Goal: Transaction & Acquisition: Purchase product/service

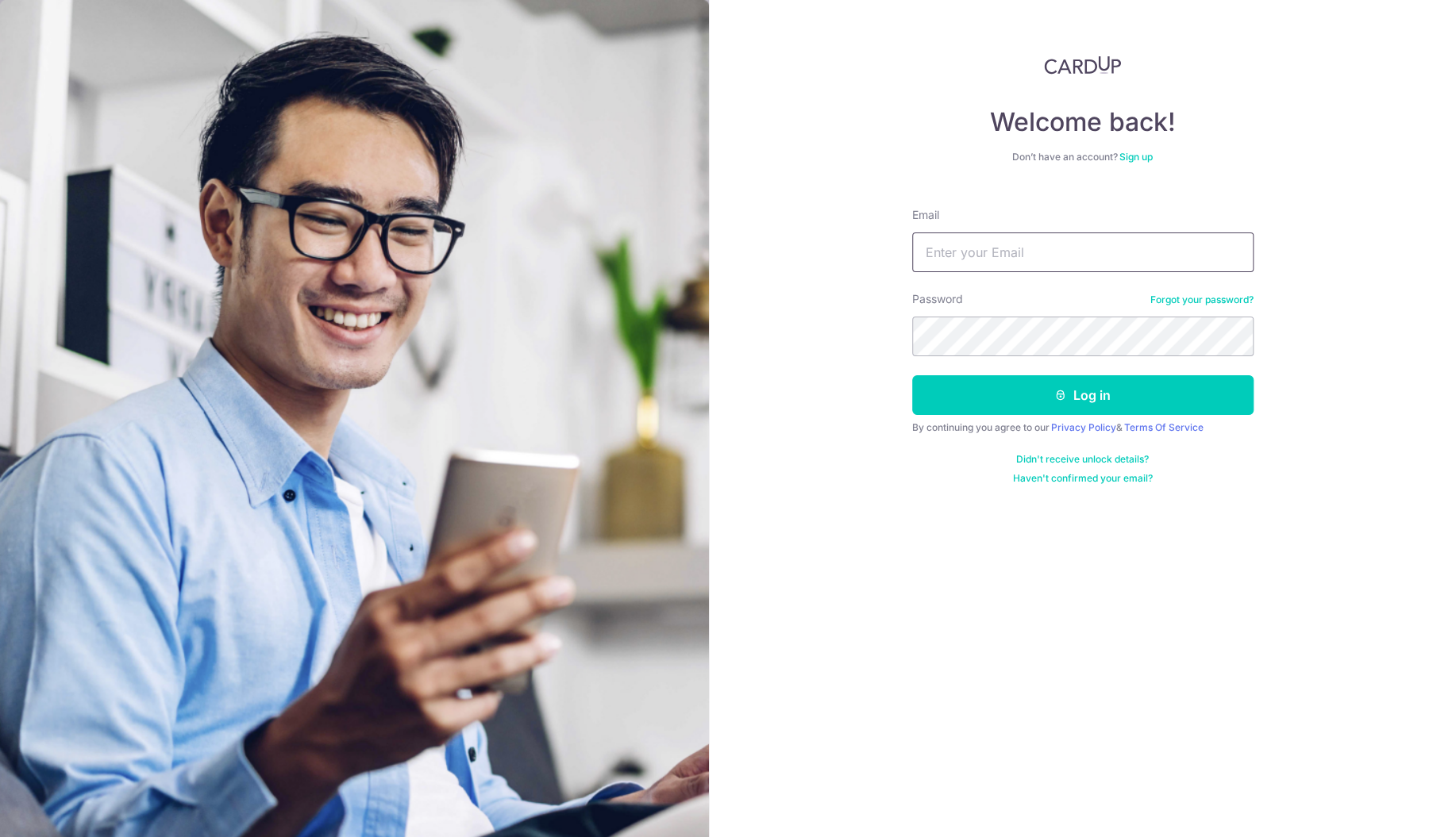
click at [957, 247] on input "Email" at bounding box center [1082, 252] width 341 height 40
click at [975, 253] on input "[EMAIL_ADDRESS][DOMAIN_NAME]" at bounding box center [1082, 252] width 341 height 40
type input "eugene.tan.sze.liang@gmail.com"
click at [912, 375] on button "Log in" at bounding box center [1082, 395] width 341 height 40
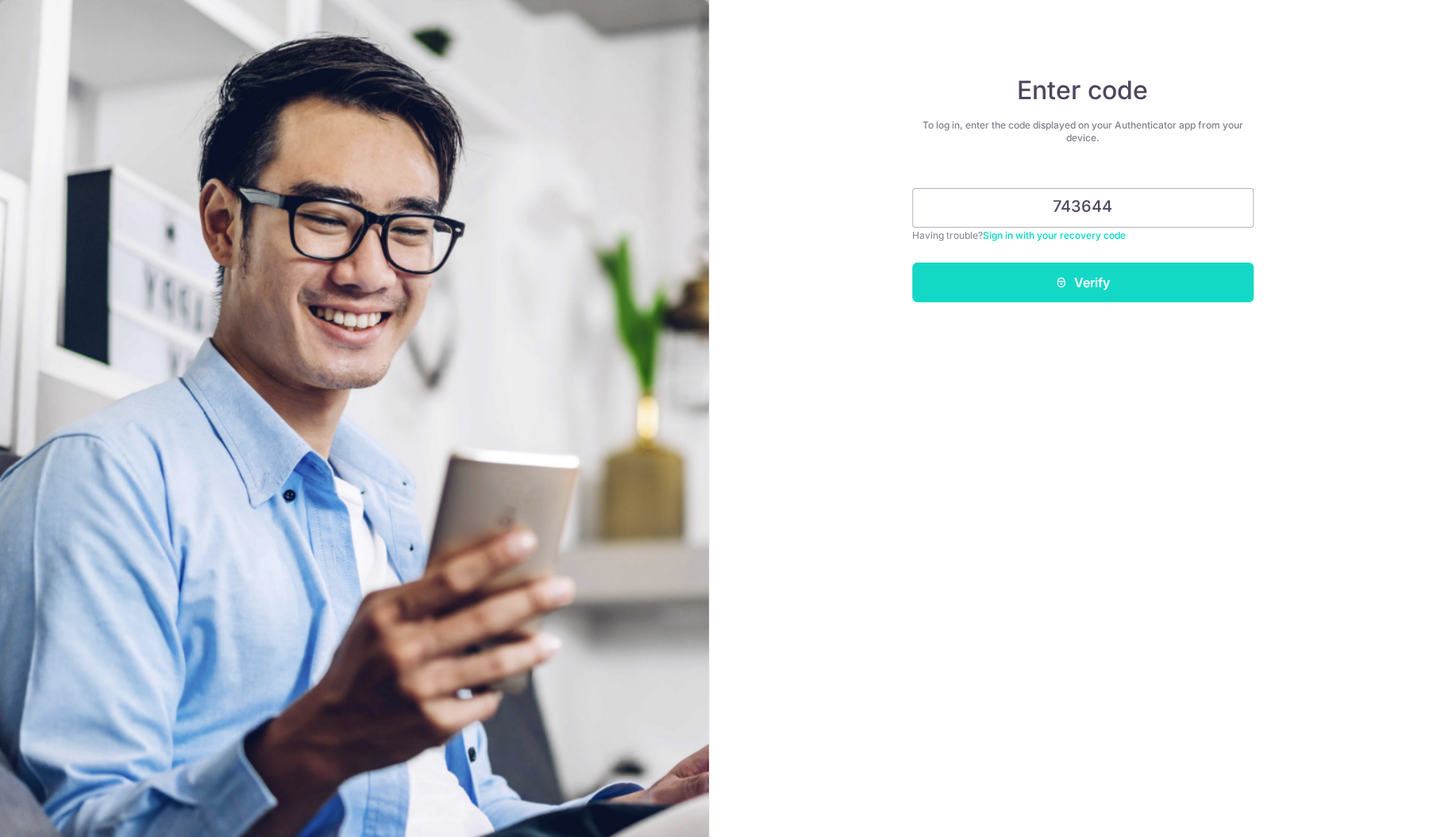
type input "743644"
click at [1134, 276] on button "Verify" at bounding box center [1082, 282] width 341 height 40
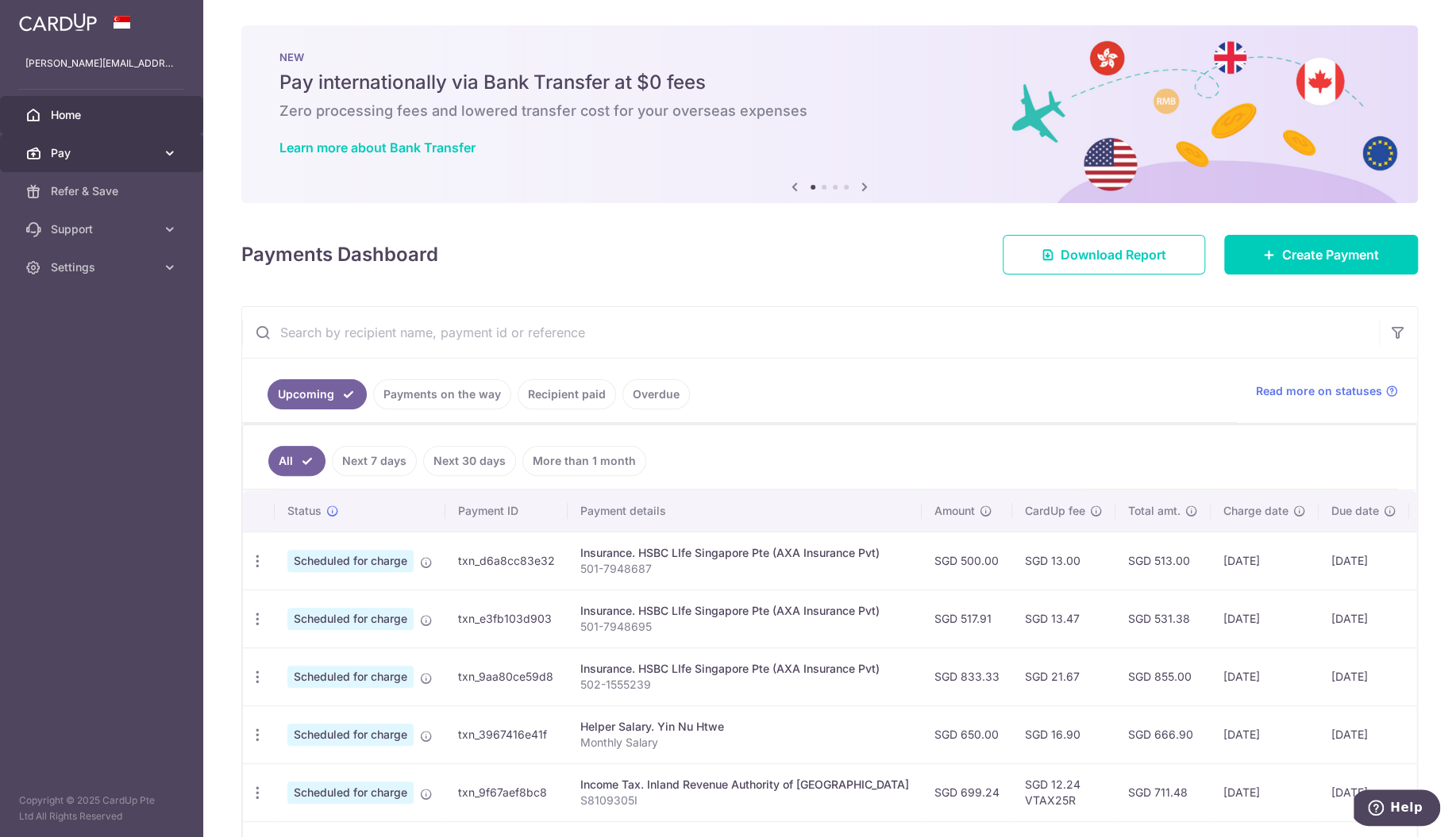
click at [65, 159] on span "Pay" at bounding box center [103, 153] width 105 height 16
click at [78, 191] on span "Payments" at bounding box center [103, 191] width 105 height 16
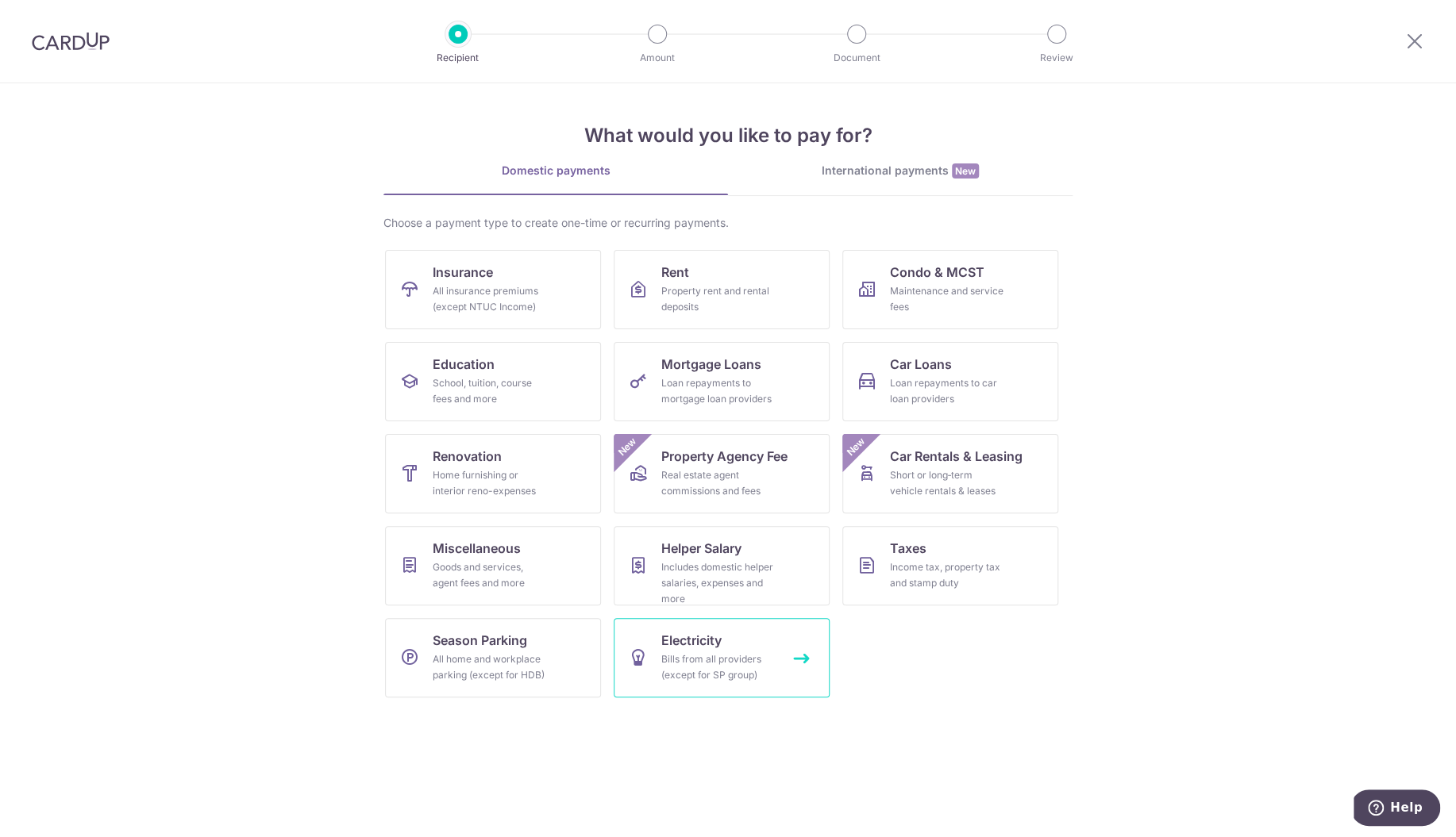
click at [682, 630] on span "Electricity" at bounding box center [691, 640] width 60 height 19
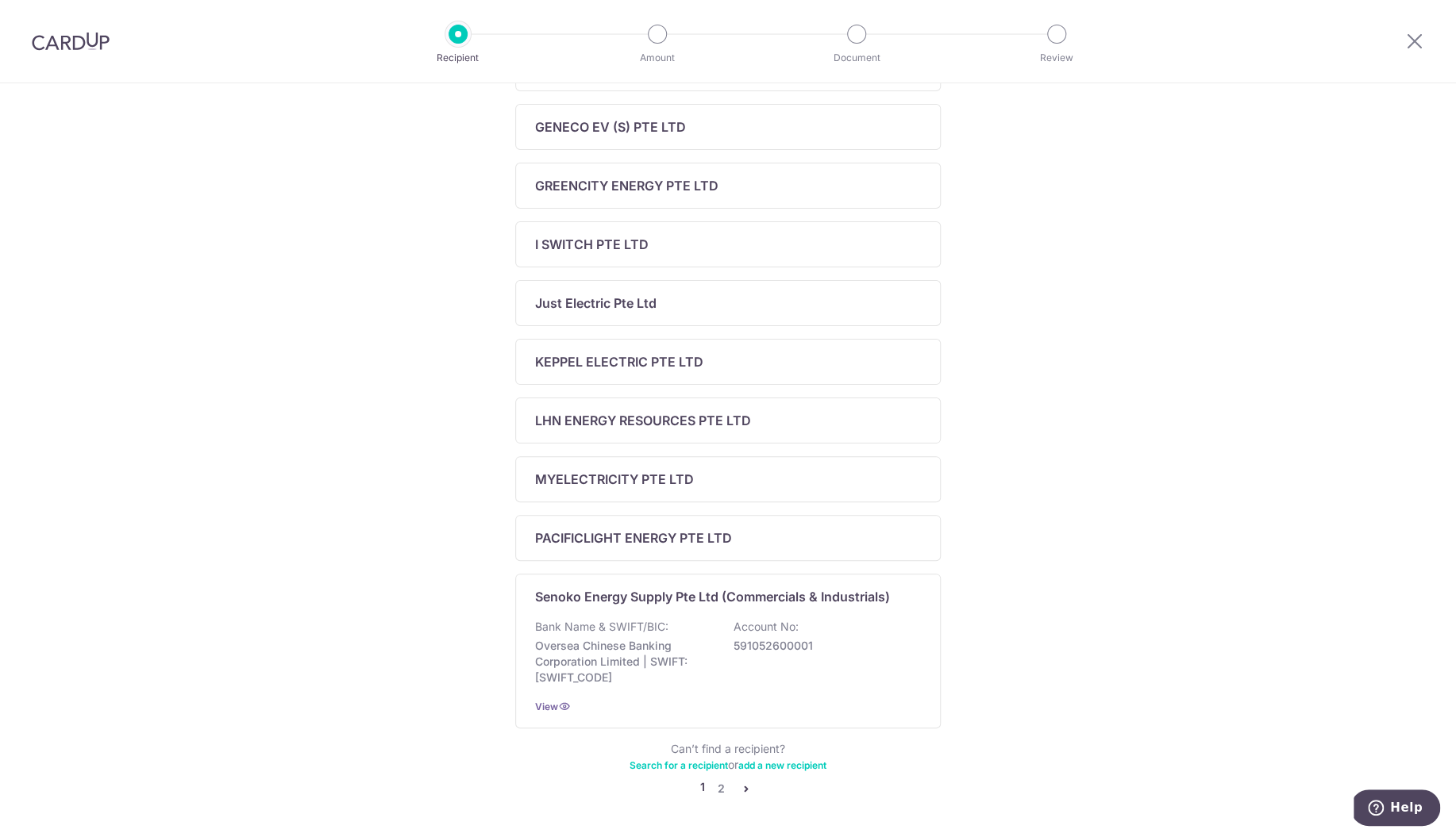
scroll to position [418, 0]
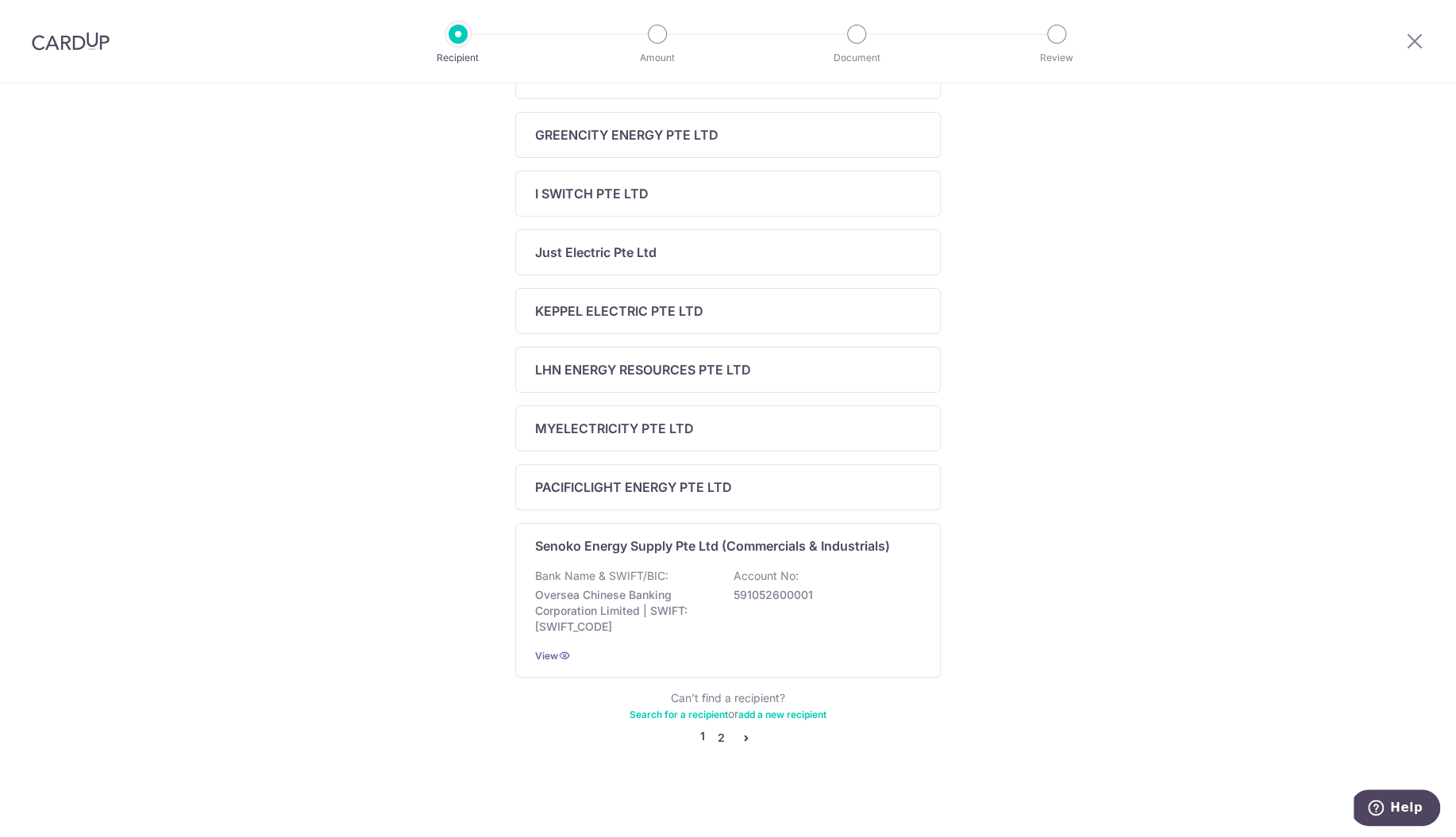
click at [714, 732] on link "2" at bounding box center [721, 737] width 19 height 19
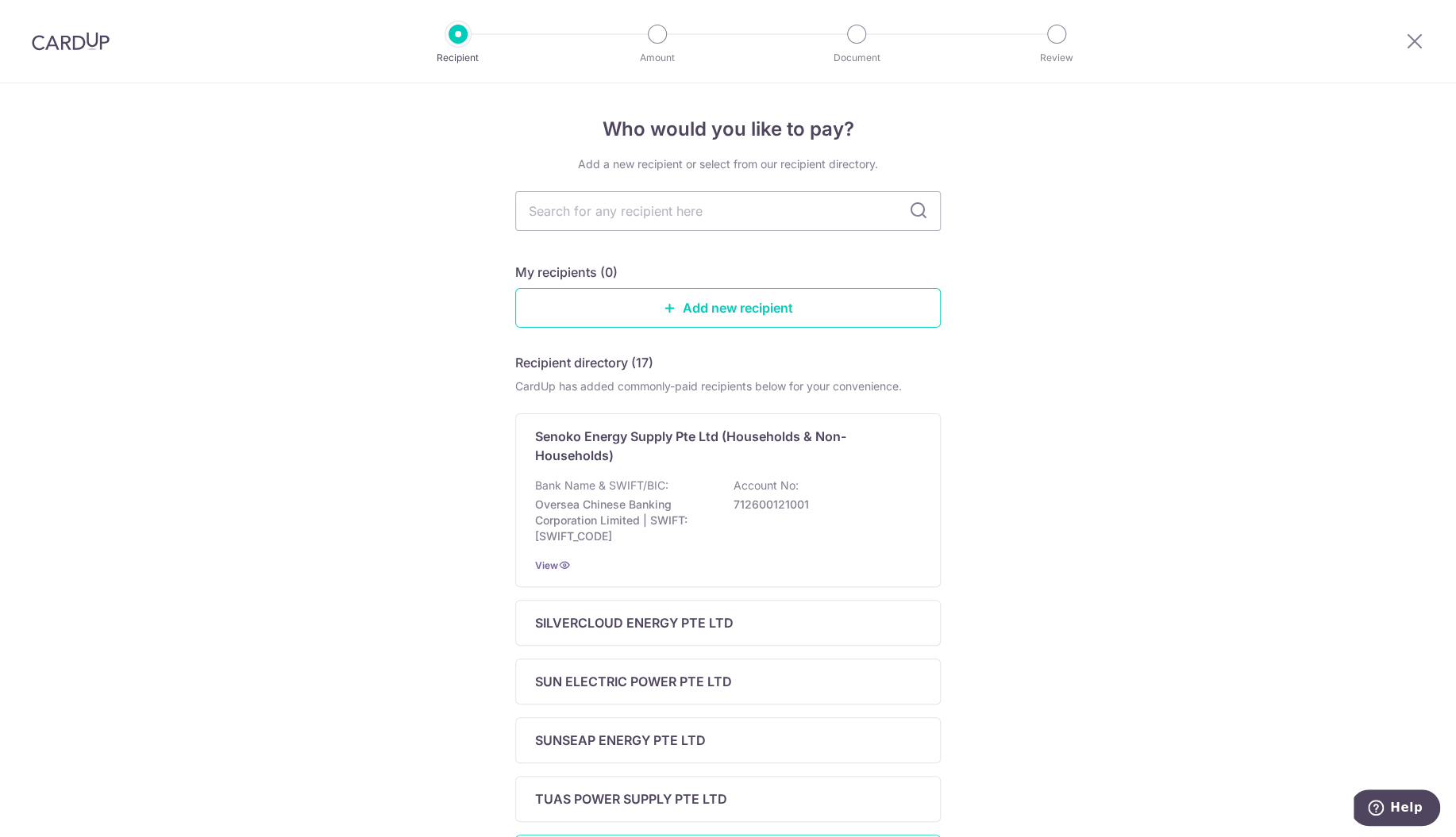
scroll to position [263, 0]
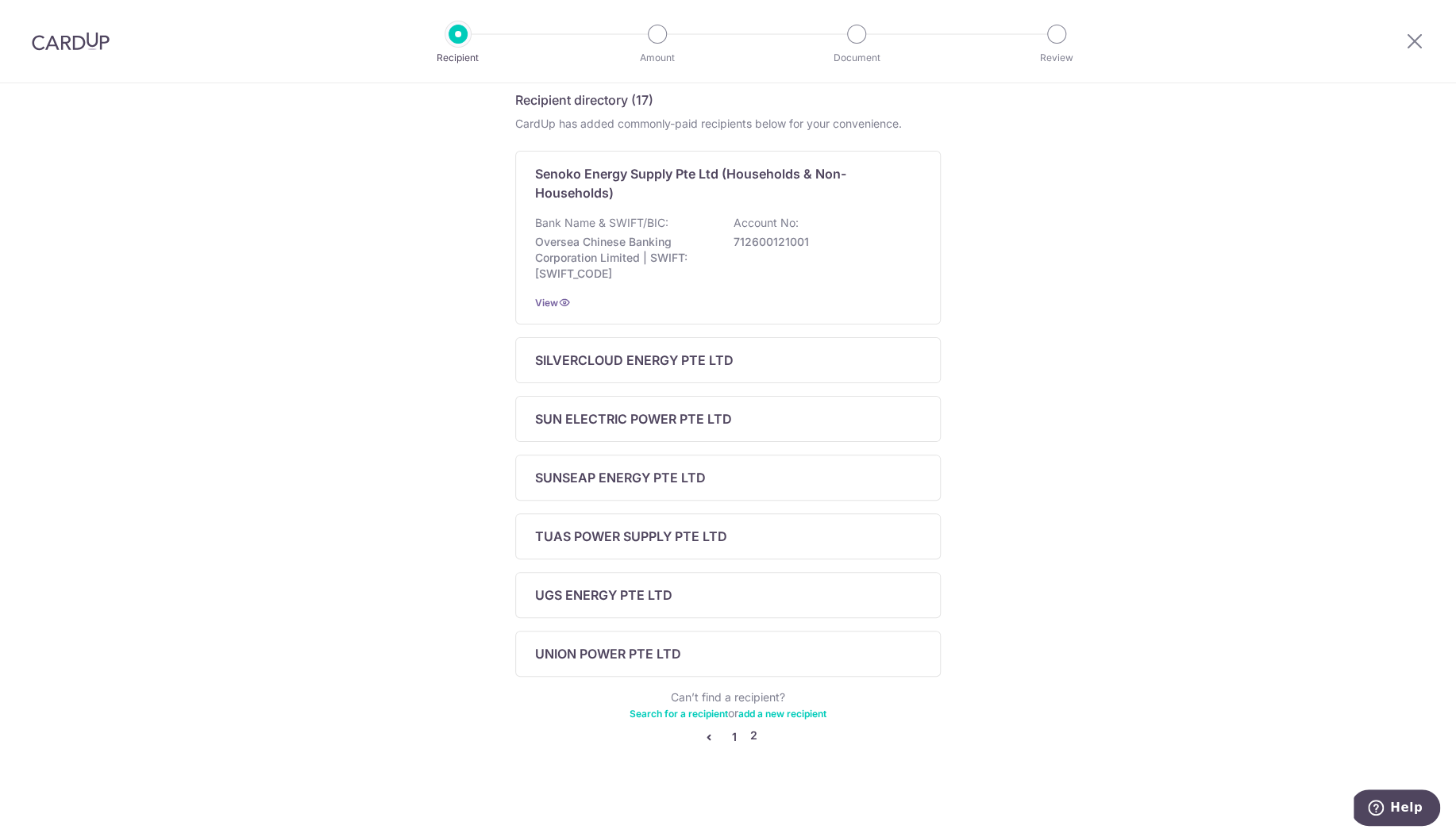
click at [728, 736] on link "1" at bounding box center [734, 737] width 19 height 19
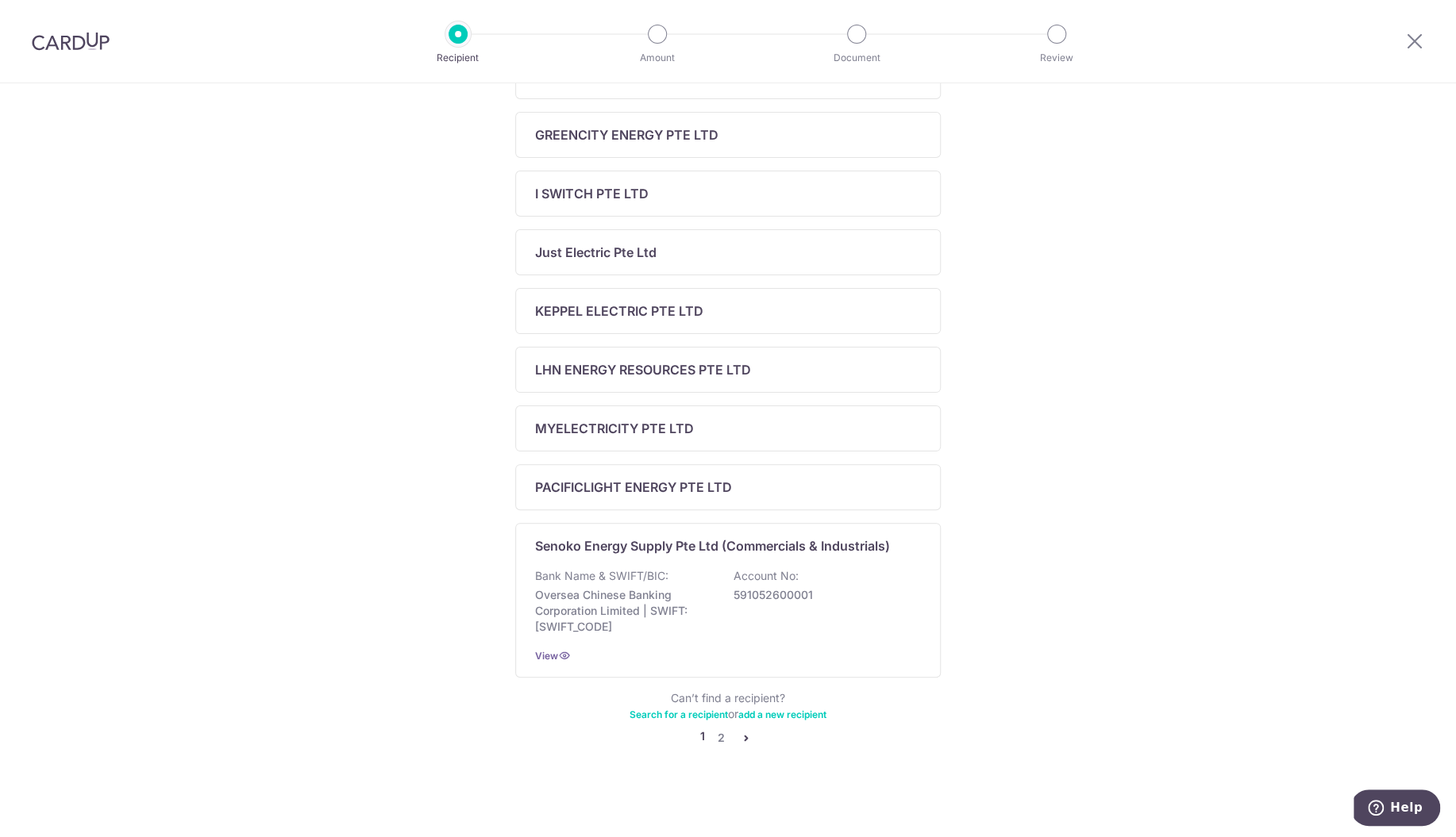
scroll to position [0, 0]
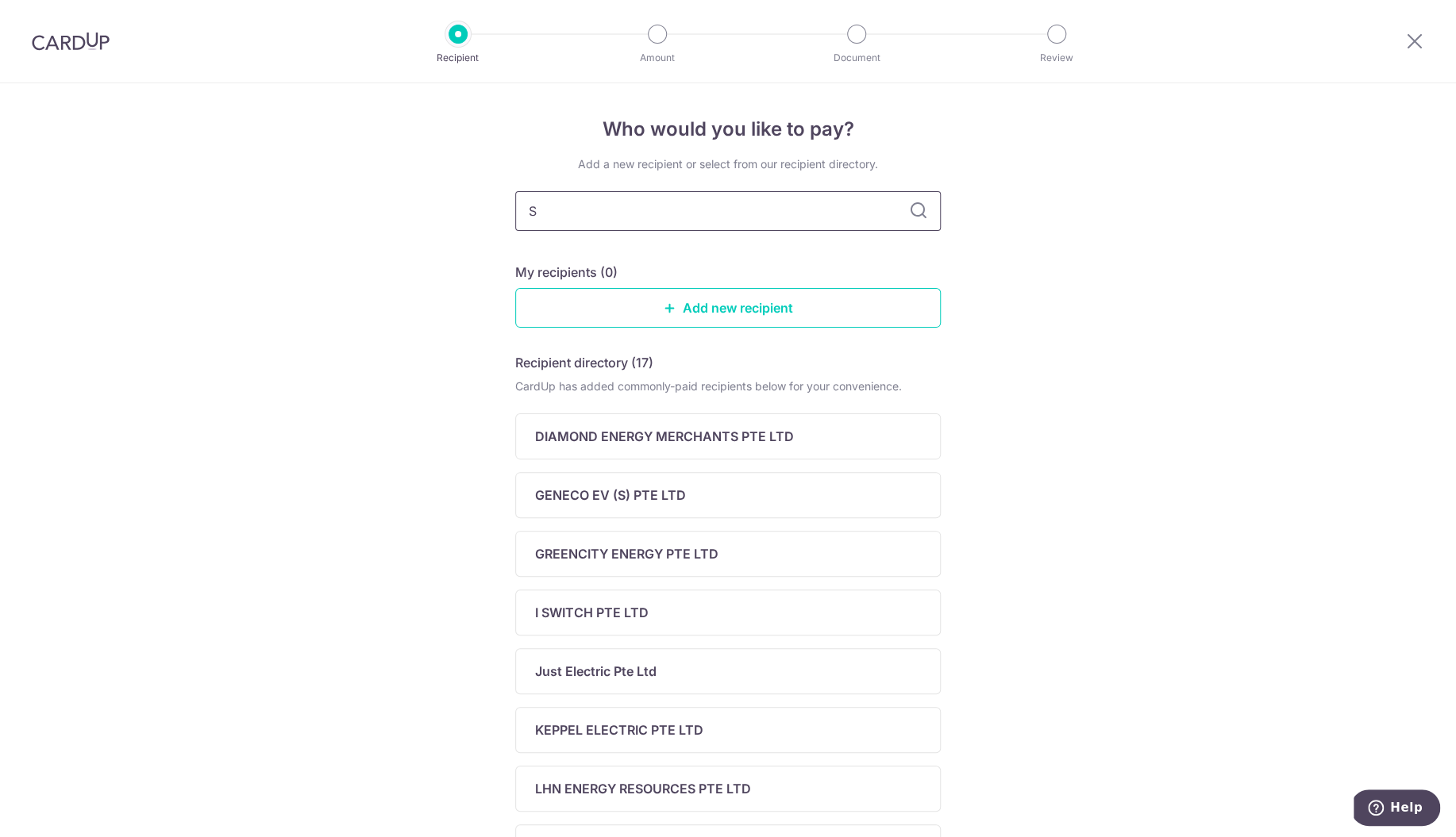
type input "SP"
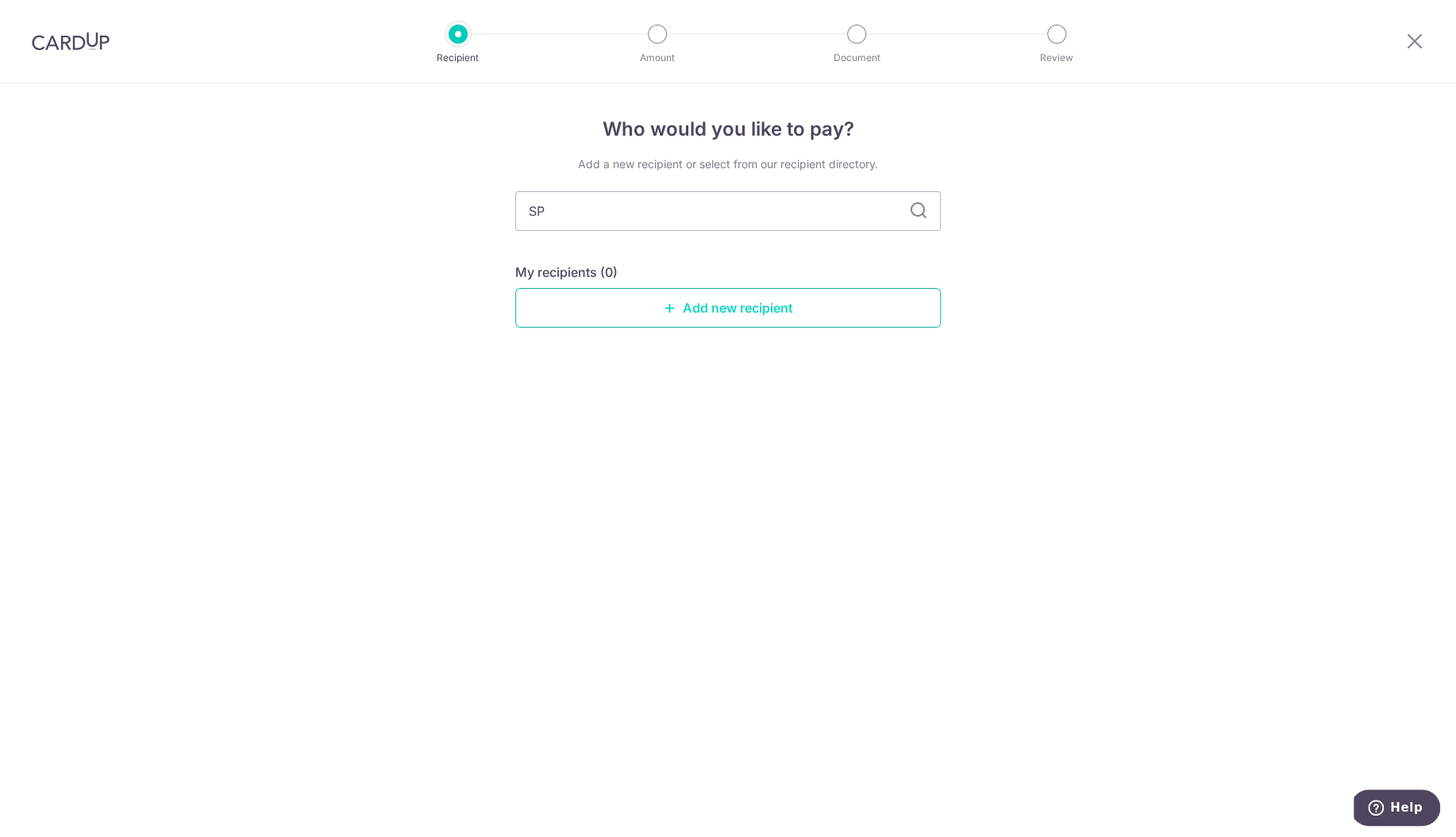
click at [702, 304] on link "Add new recipient" at bounding box center [728, 308] width 425 height 40
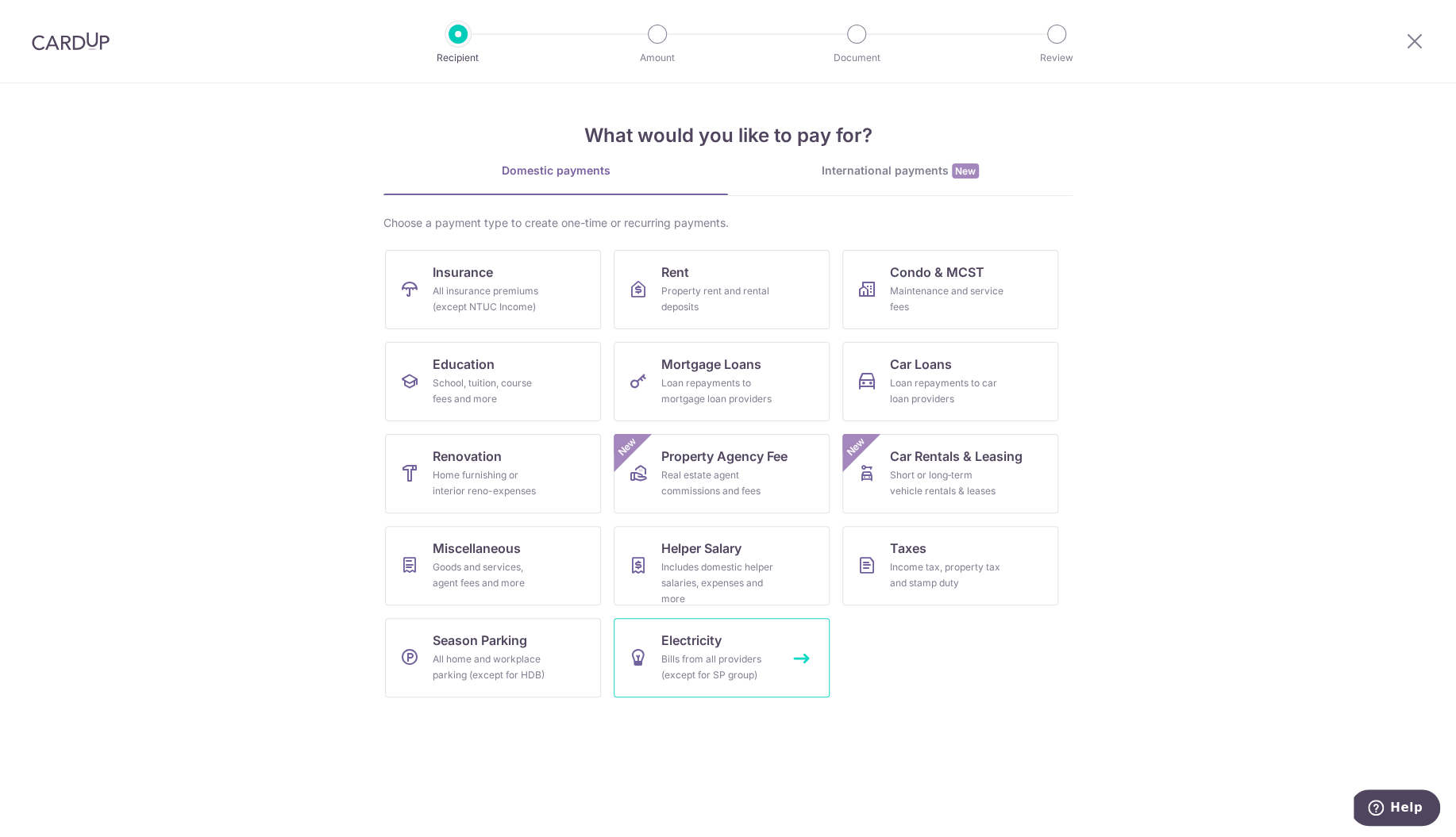
click at [657, 675] on link "Electricity Bills from all providers (except for SP group)" at bounding box center [722, 658] width 216 height 79
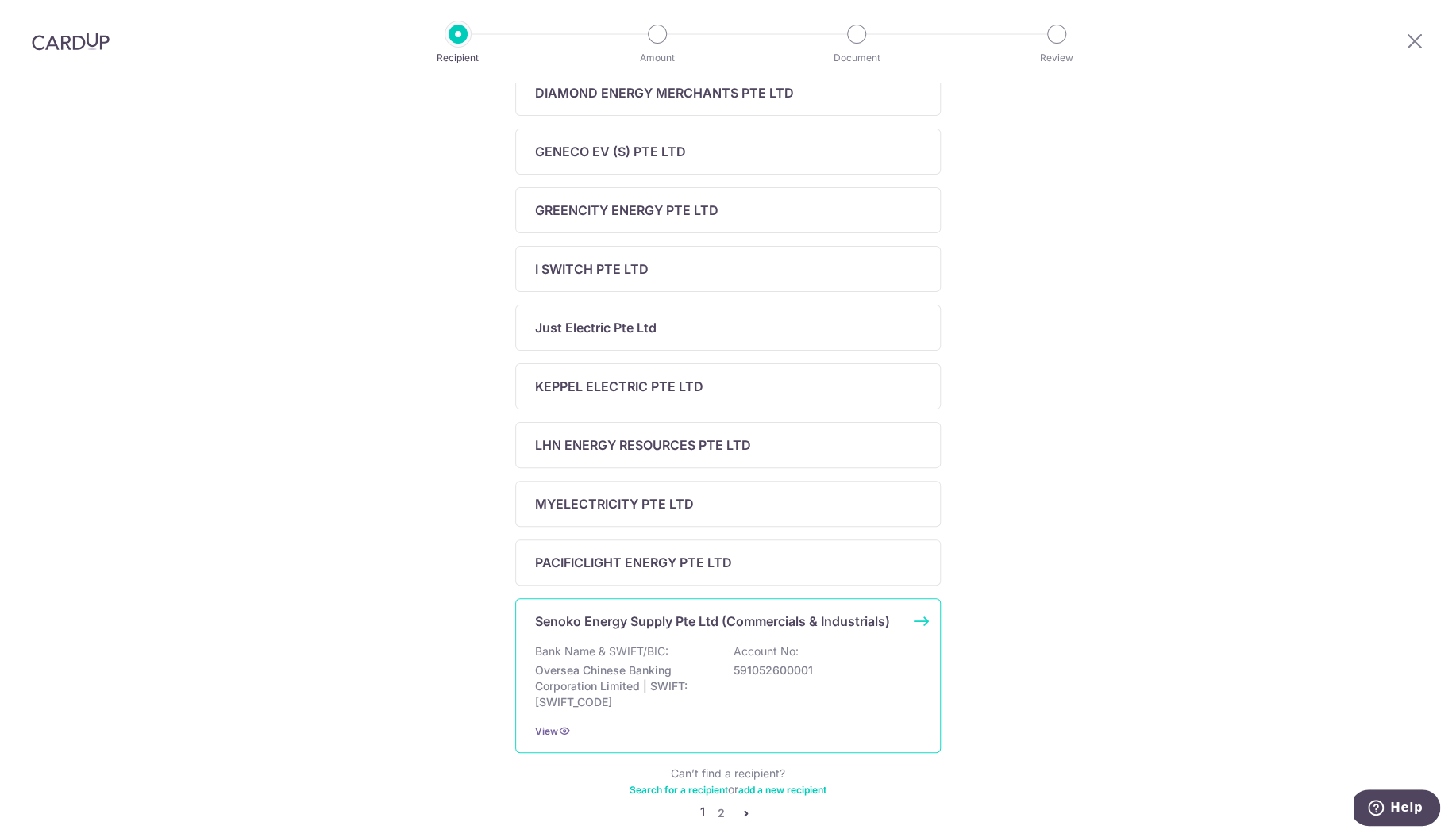
scroll to position [418, 0]
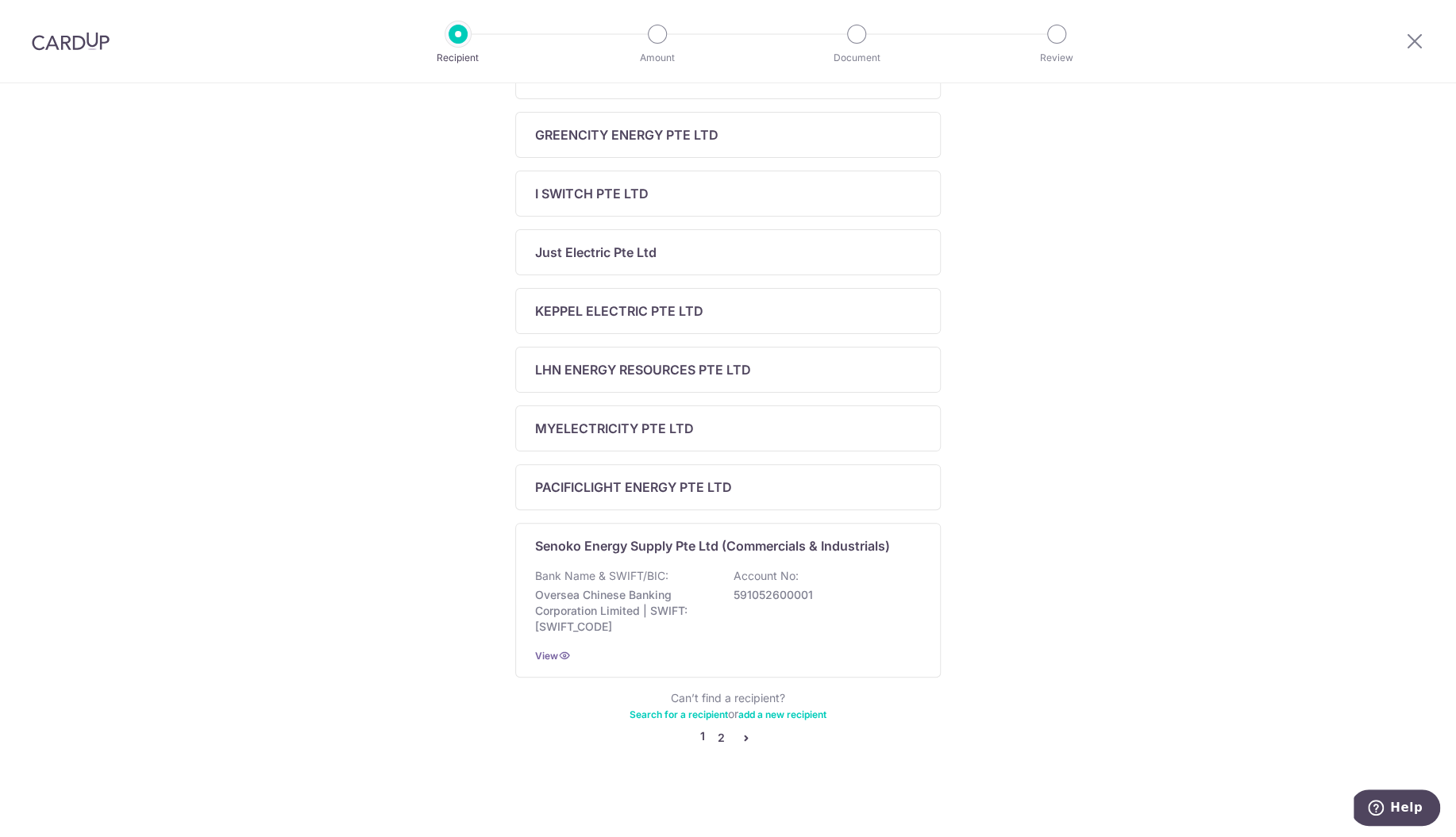
click at [721, 737] on link "2" at bounding box center [721, 737] width 19 height 19
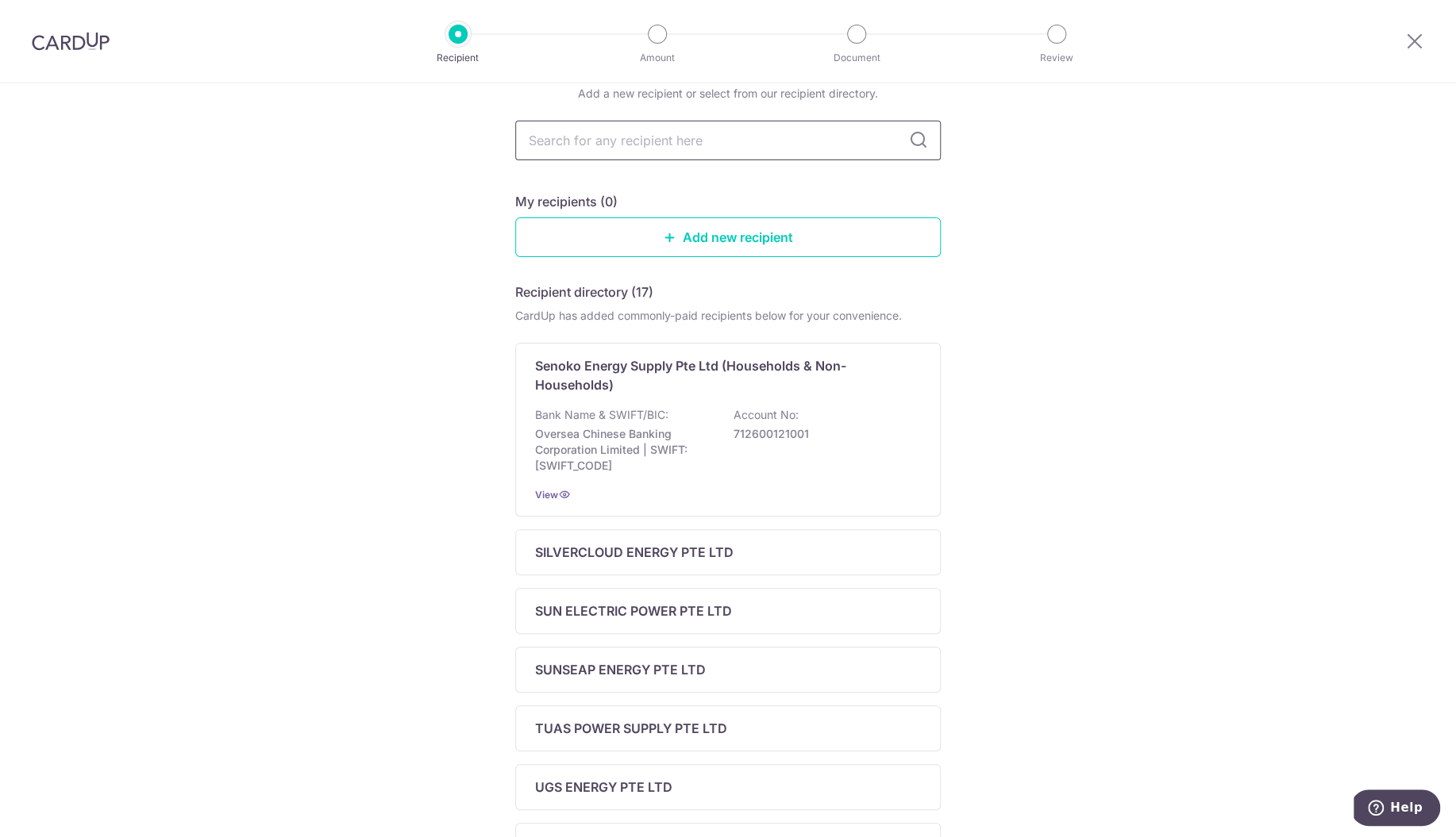
scroll to position [0, 0]
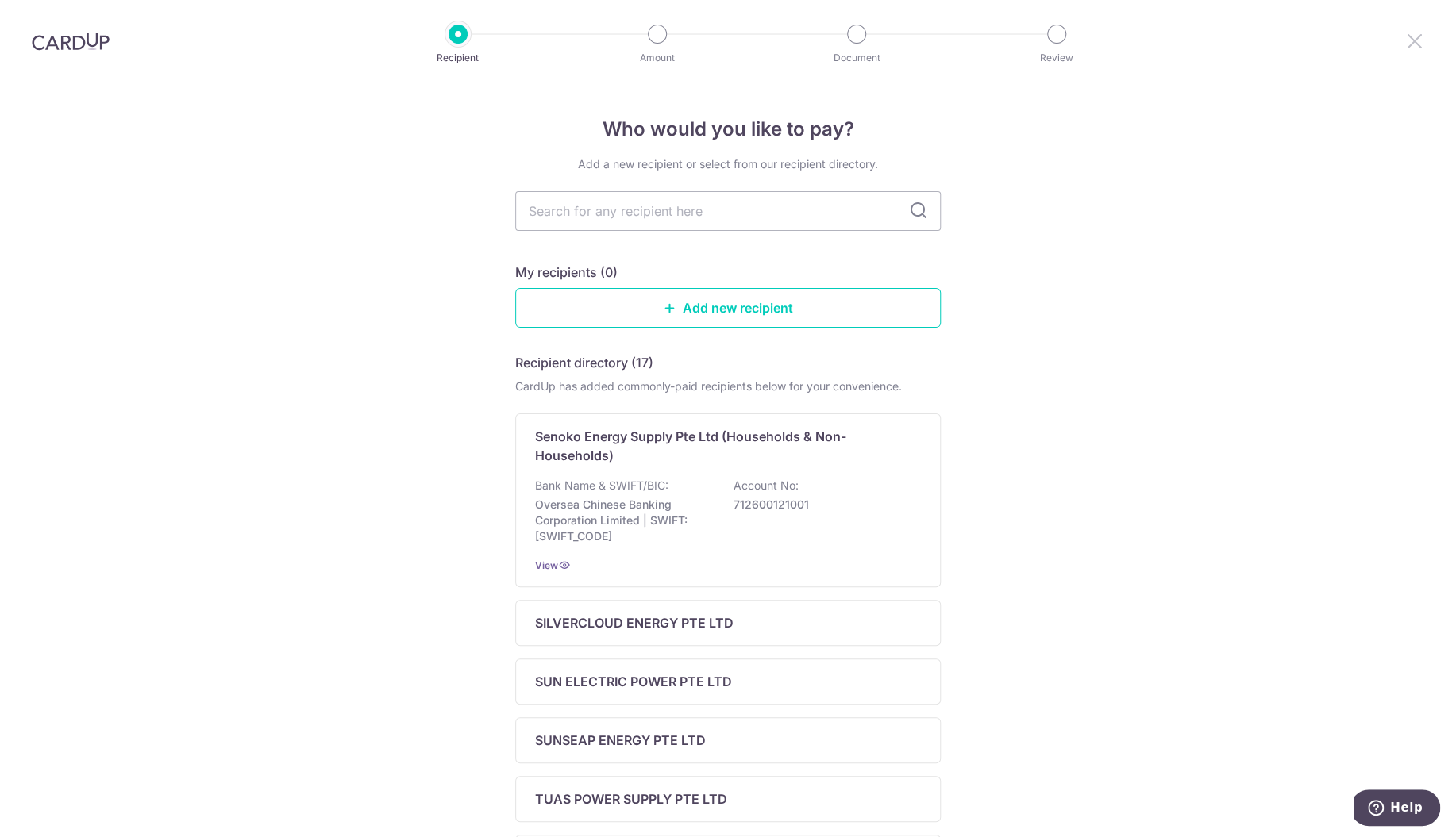
click at [1414, 43] on icon at bounding box center [1414, 40] width 19 height 20
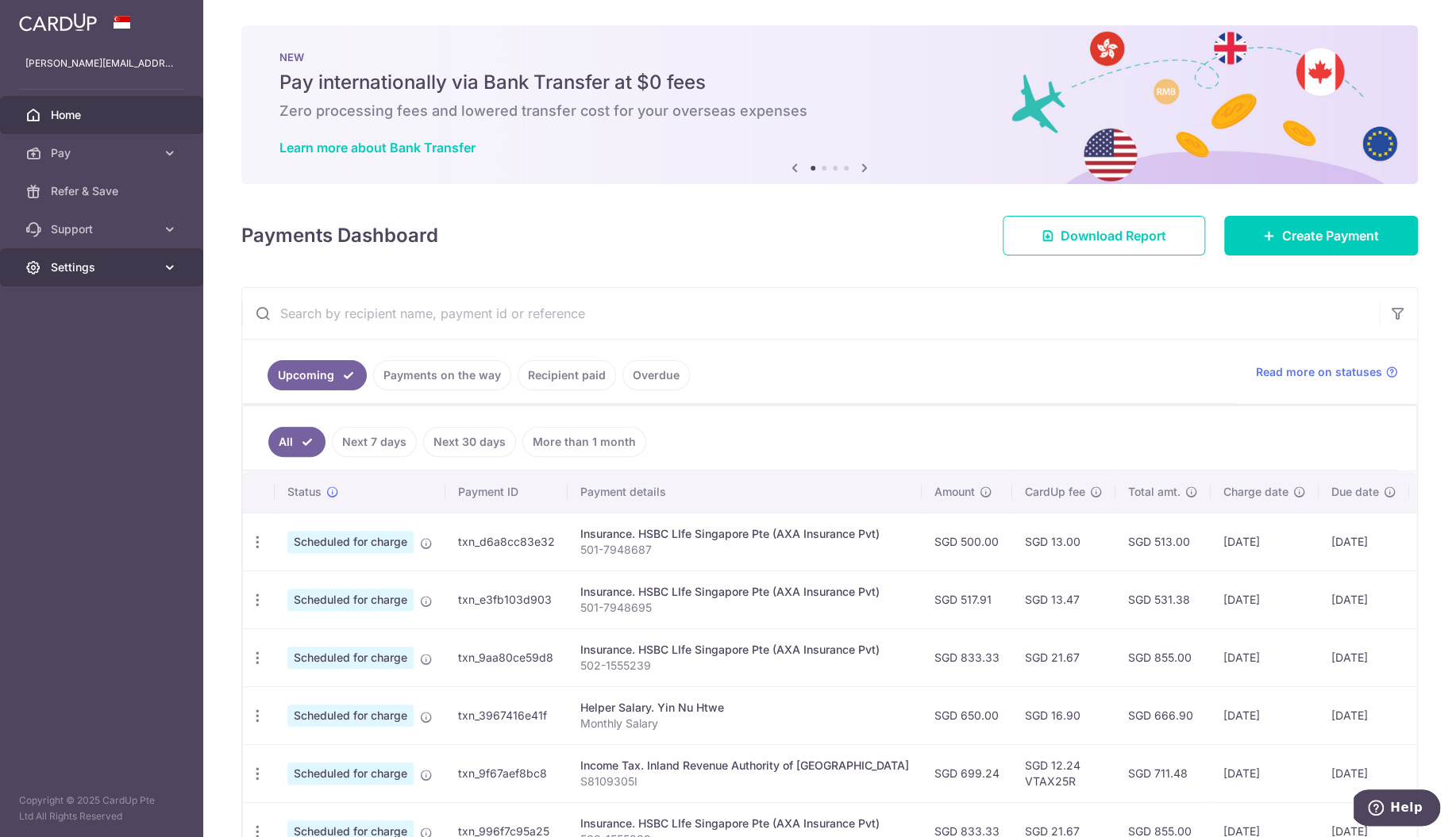
click at [87, 272] on span "Settings" at bounding box center [103, 267] width 105 height 16
click at [75, 344] on span "Logout" at bounding box center [103, 344] width 105 height 16
